Goal: Find specific page/section: Find specific page/section

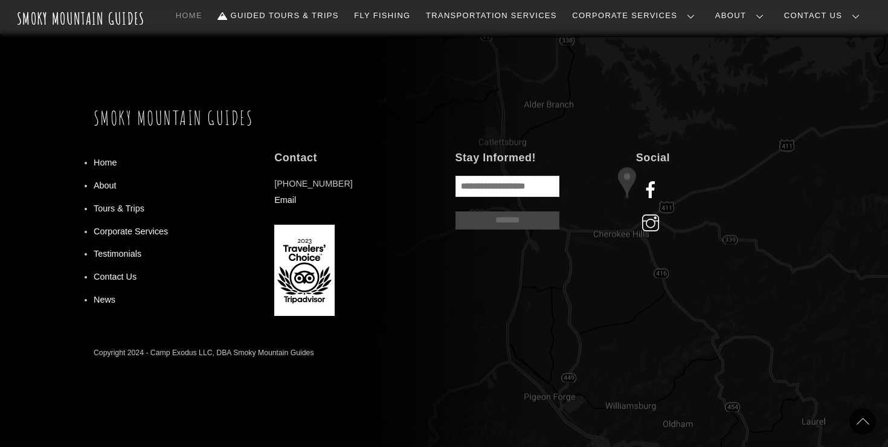
scroll to position [1535, 0]
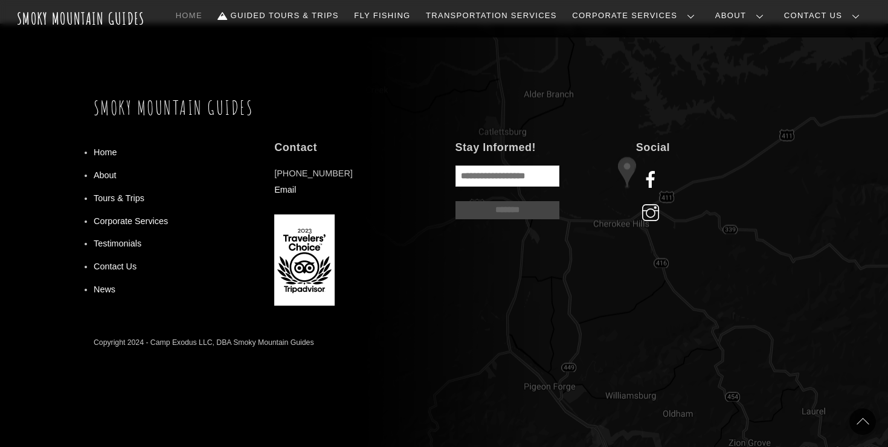
click at [0, 0] on link "Our Guides" at bounding box center [0, 0] width 0 height 0
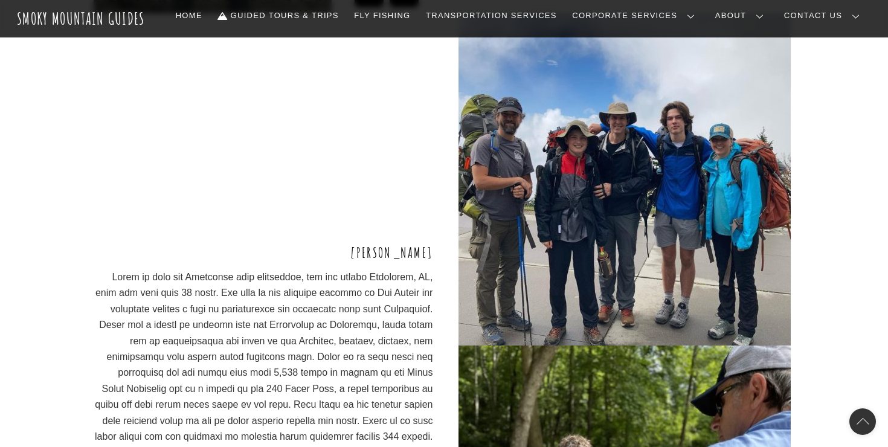
scroll to position [2328, 0]
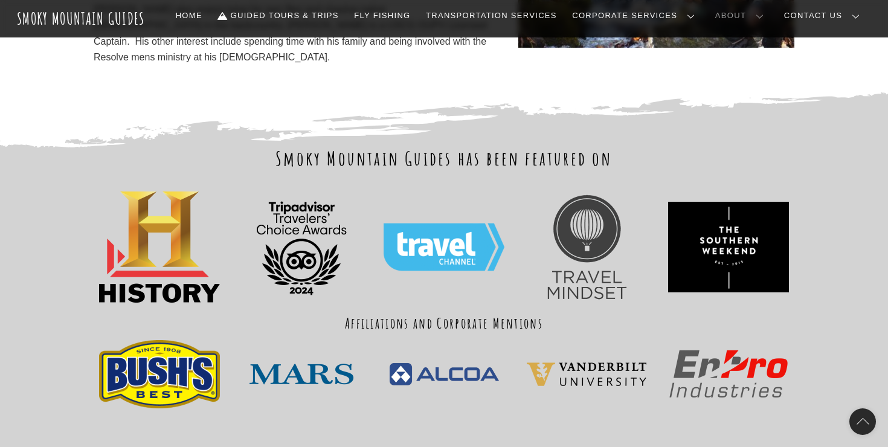
scroll to position [3983, 0]
